Goal: Information Seeking & Learning: Learn about a topic

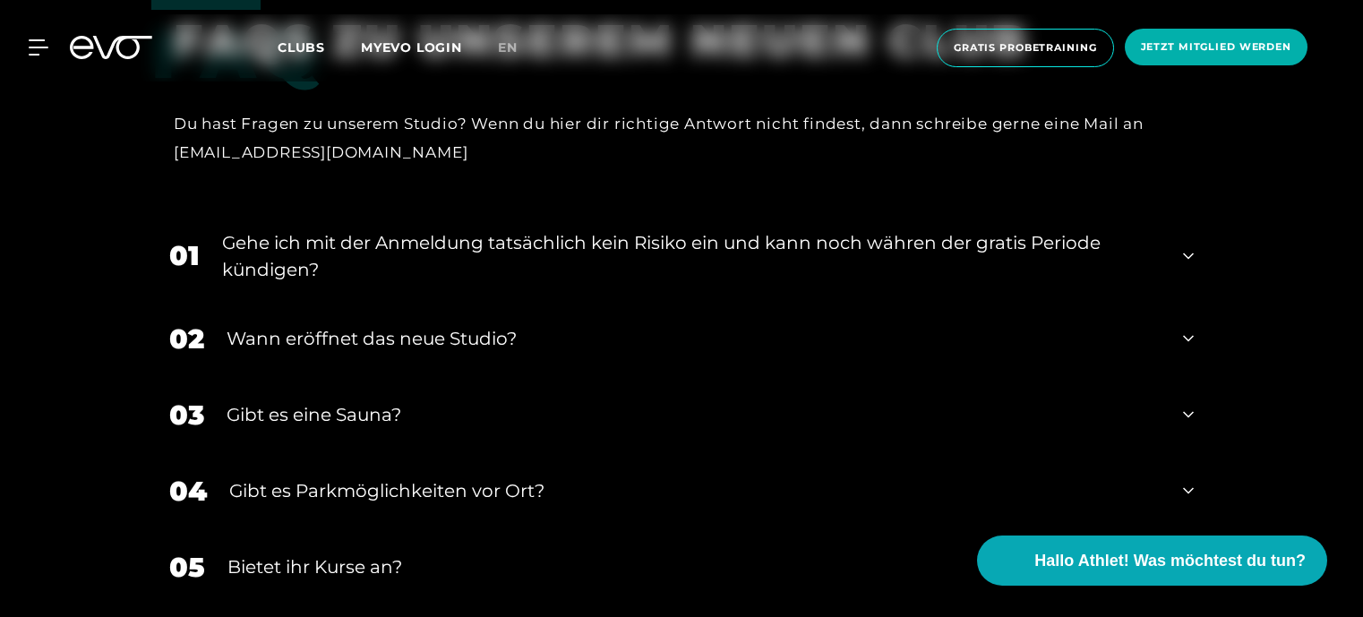
scroll to position [3493, 0]
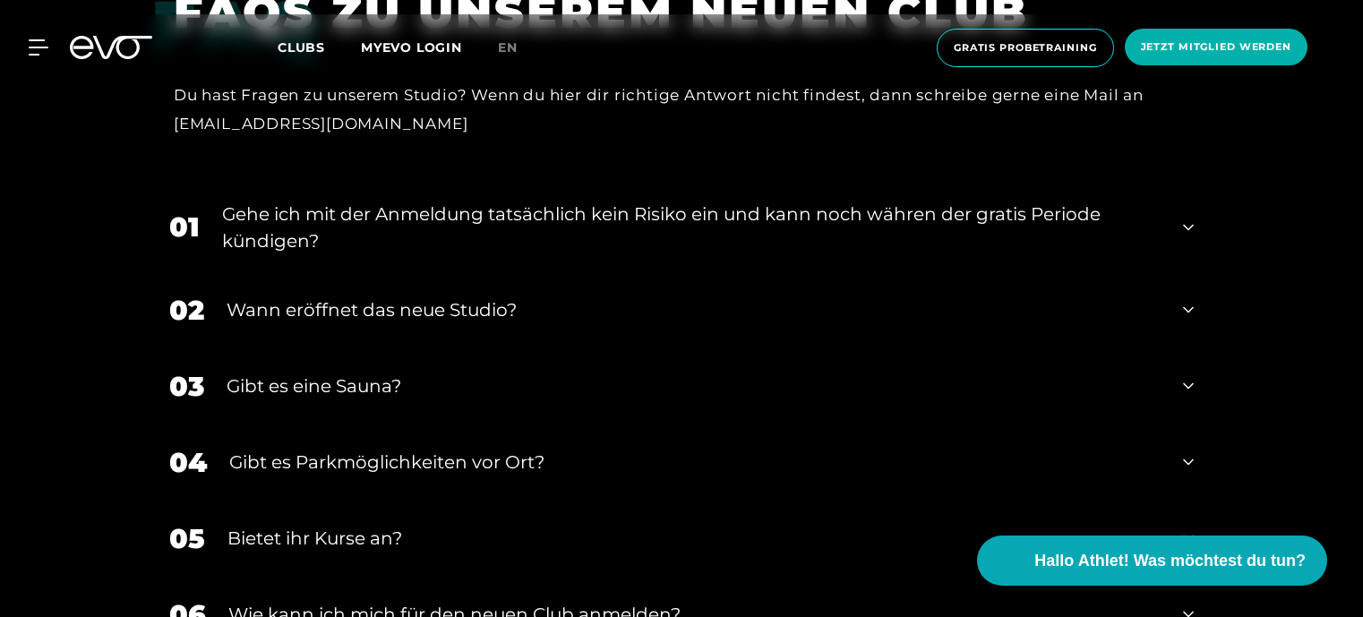
click at [1180, 305] on div "02 Wann eröffnet das neue Studio?" at bounding box center [681, 310] width 1060 height 76
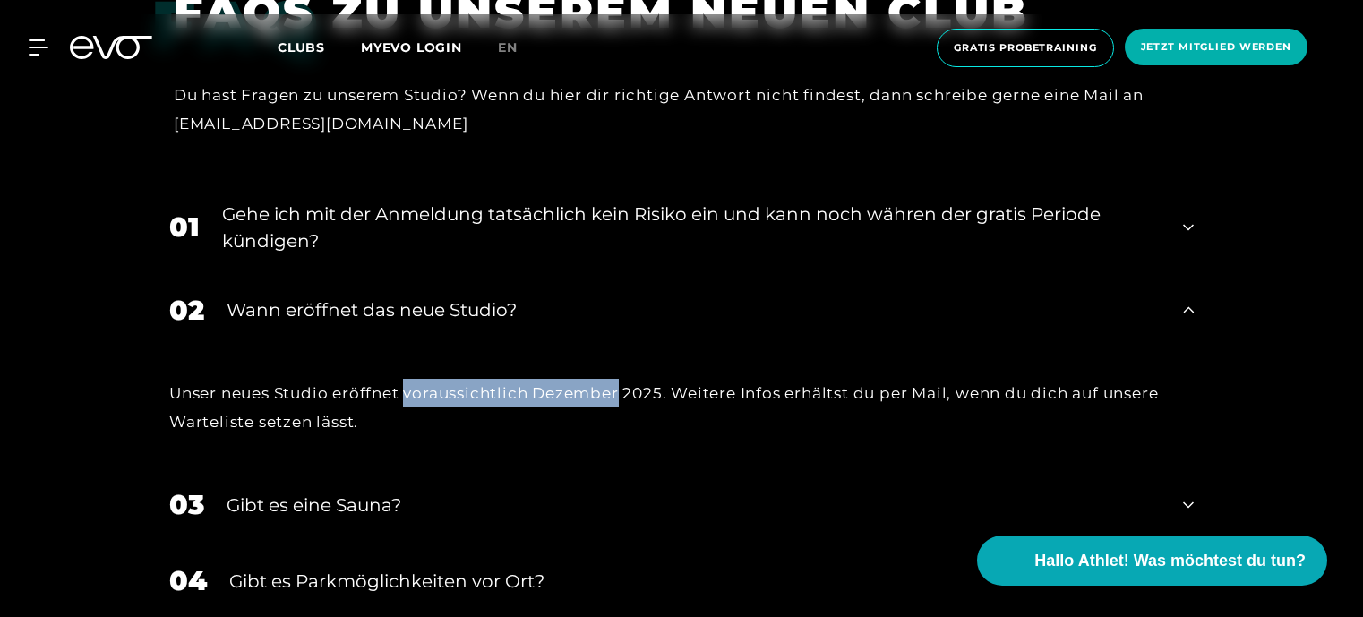
drag, startPoint x: 408, startPoint y: 392, endPoint x: 623, endPoint y: 391, distance: 215.0
click at [623, 391] on div "Unser neues Studio eröffnet voraussichtlich Dezember 2025. Weitere Infos erhält…" at bounding box center [681, 408] width 1025 height 58
copy div "voraussichtlich Dezember"
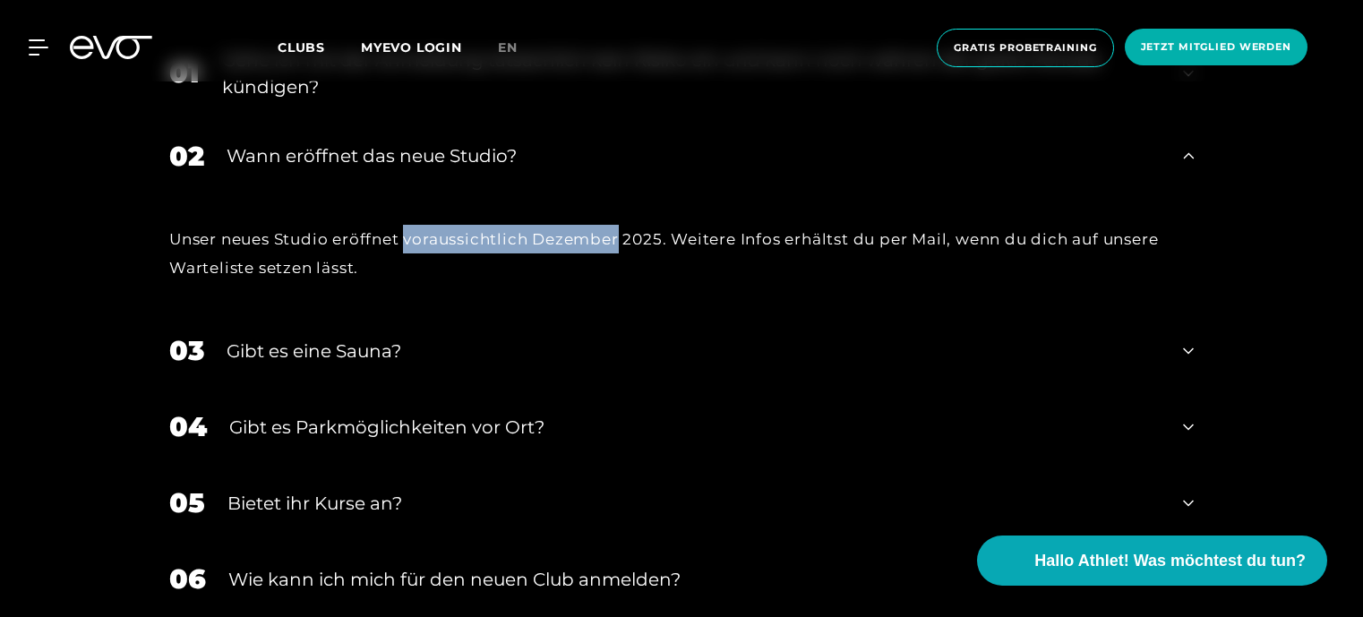
scroll to position [3672, 0]
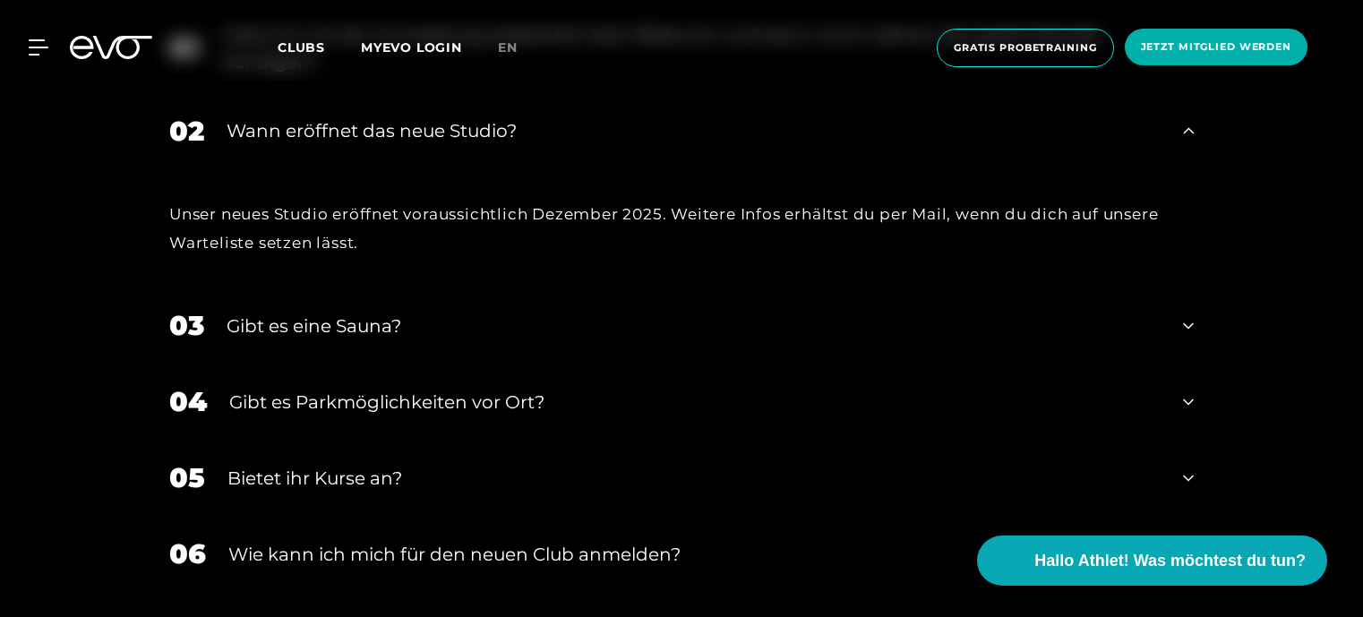
click at [1183, 321] on icon at bounding box center [1188, 325] width 11 height 21
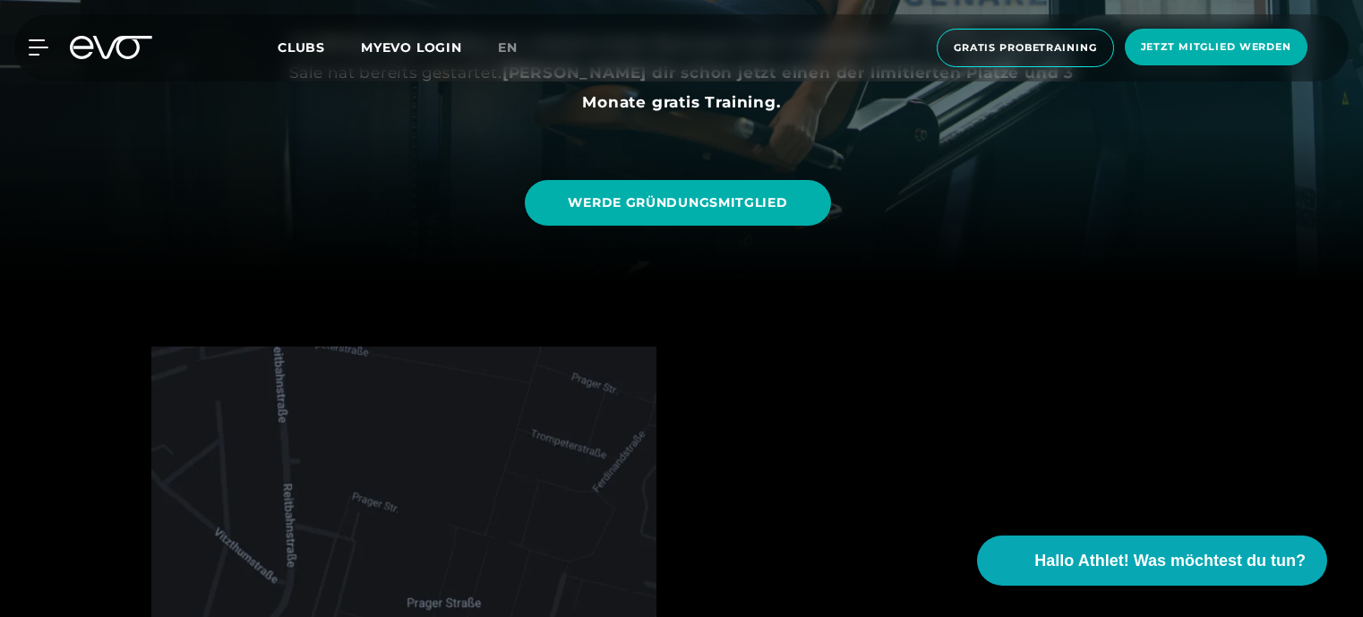
scroll to position [0, 0]
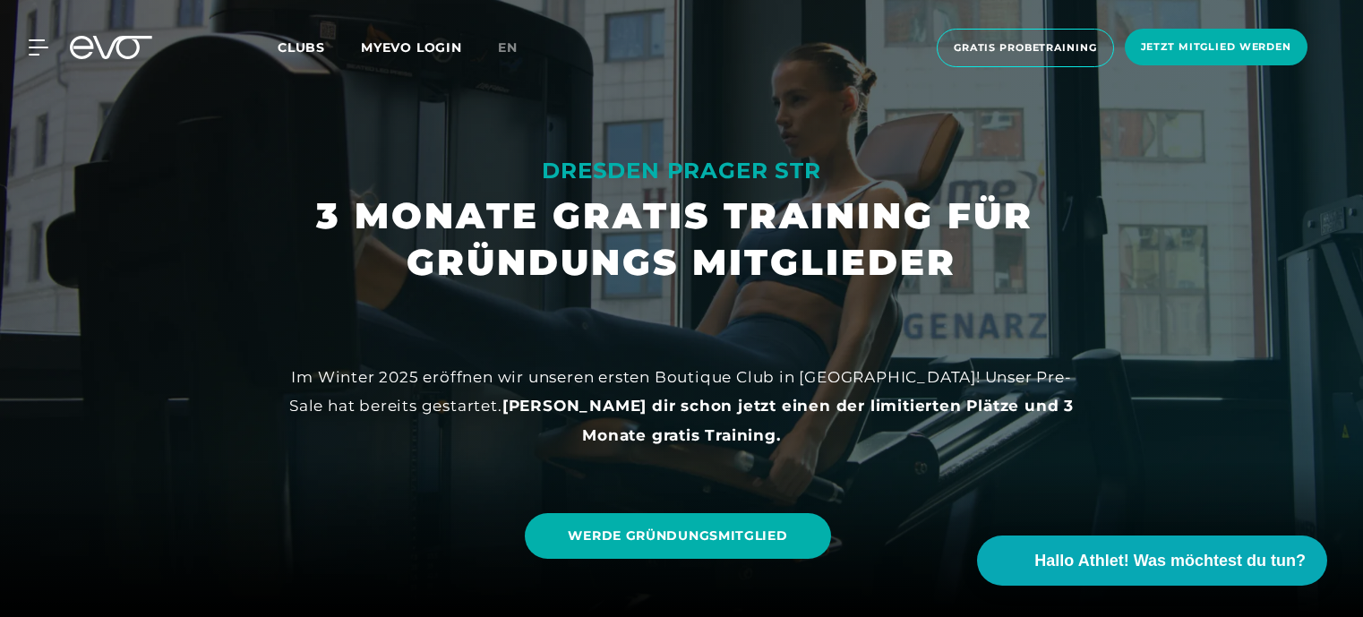
click at [106, 41] on icon at bounding box center [111, 47] width 82 height 23
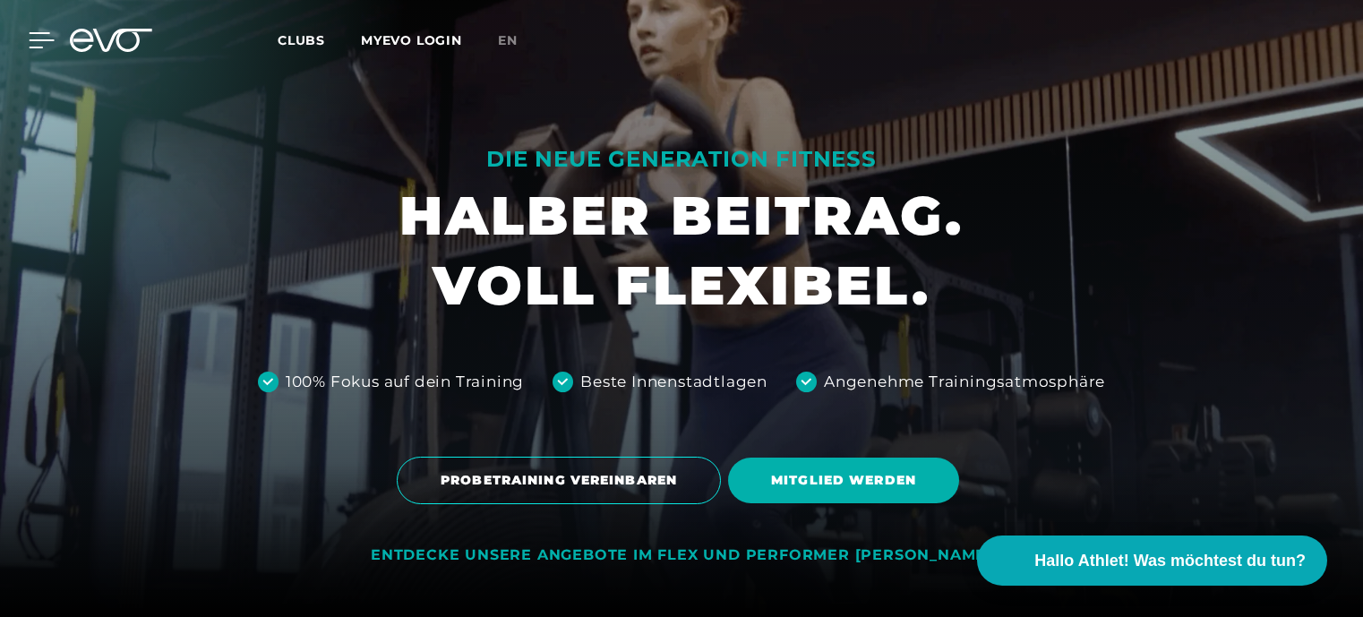
click at [27, 39] on div at bounding box center [28, 40] width 54 height 16
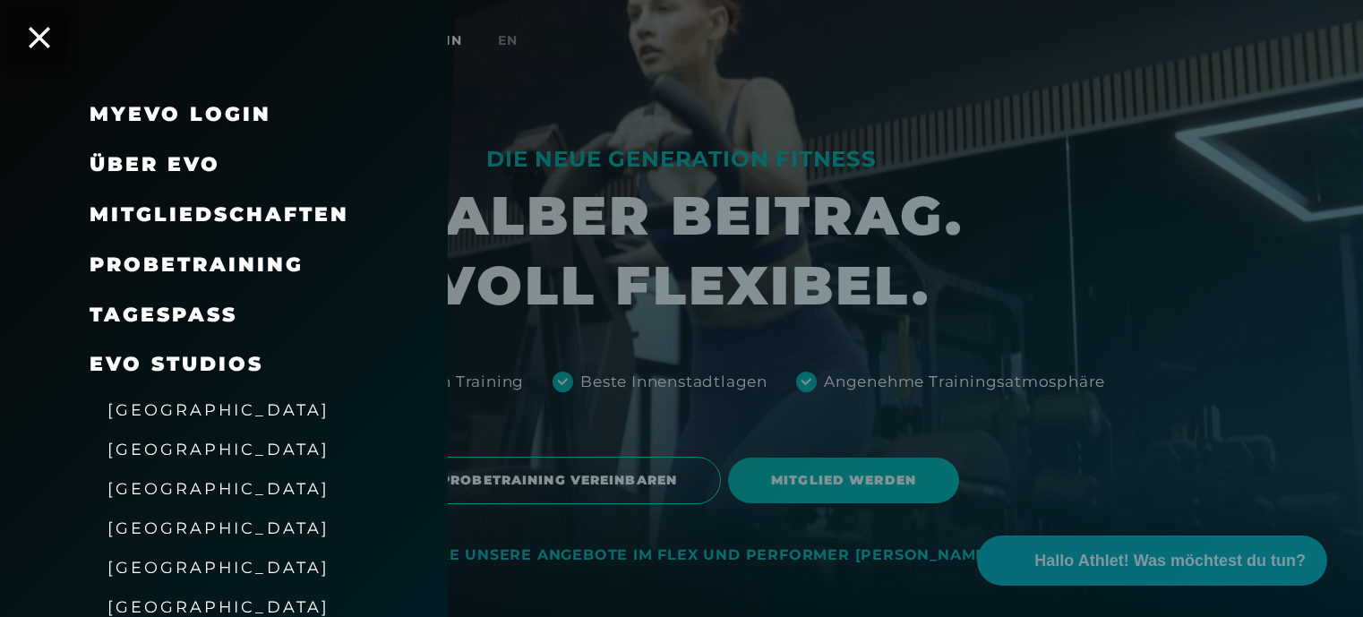
click at [122, 172] on span "Über EVO" at bounding box center [155, 164] width 131 height 24
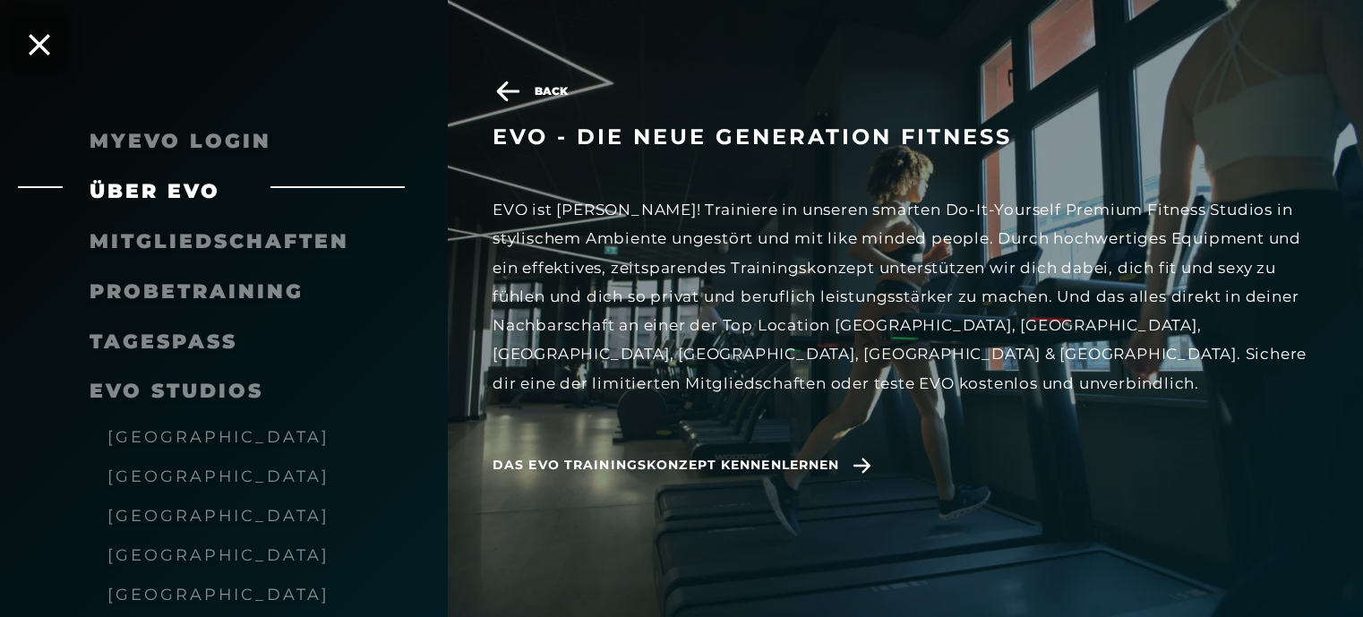
scroll to position [90, 0]
click at [669, 465] on span "Das EVO Trainingskonzept kennenlernen" at bounding box center [666, 465] width 347 height 19
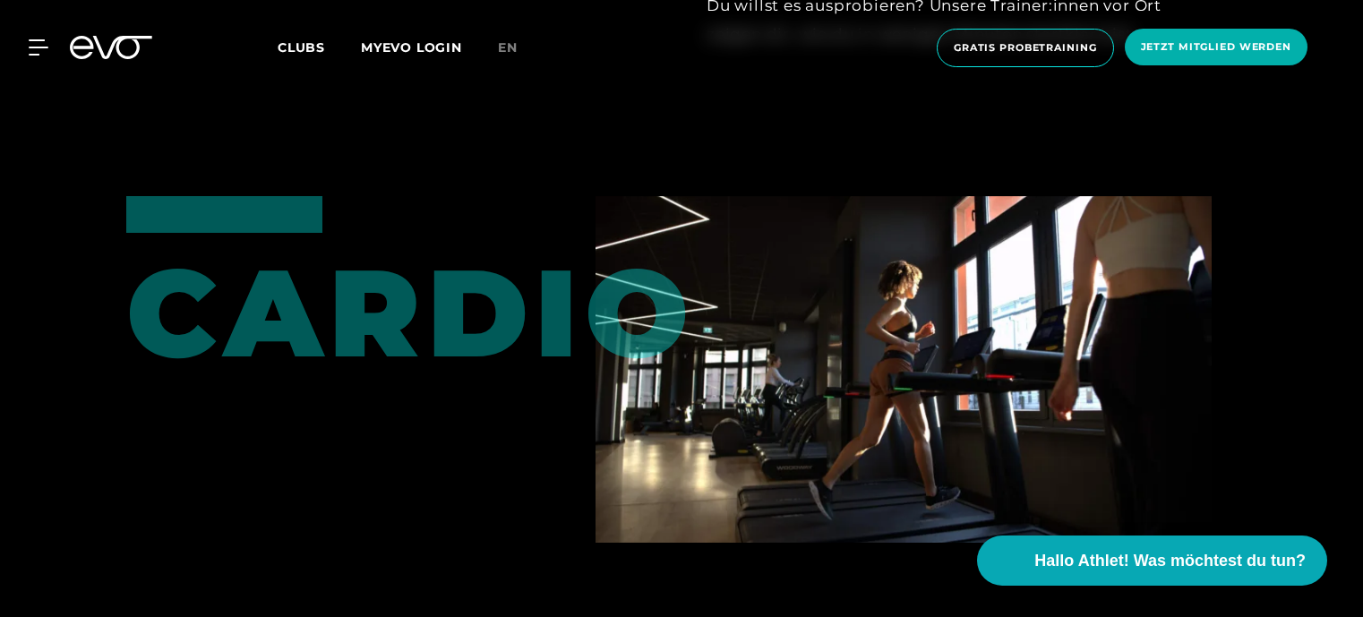
scroll to position [2060, 0]
